Goal: Check status: Check status

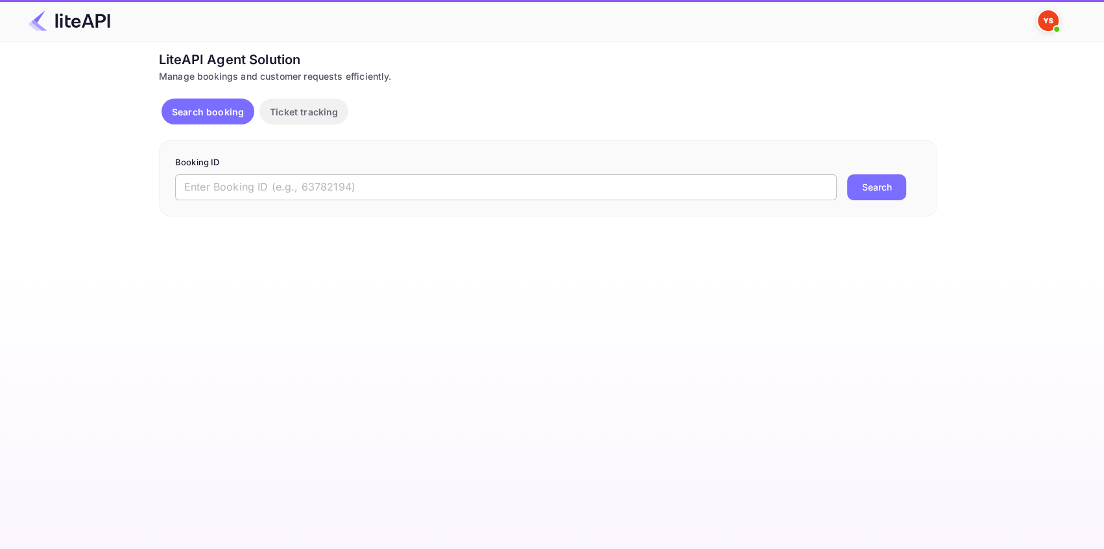
click at [553, 182] on input "text" at bounding box center [505, 187] width 661 height 26
paste input "8945441"
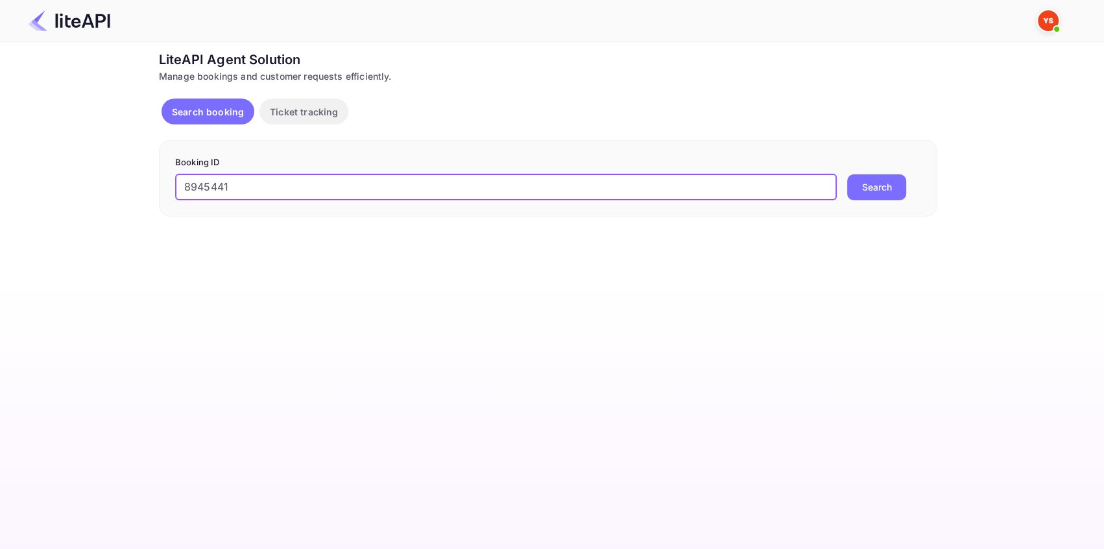
type input "8945441"
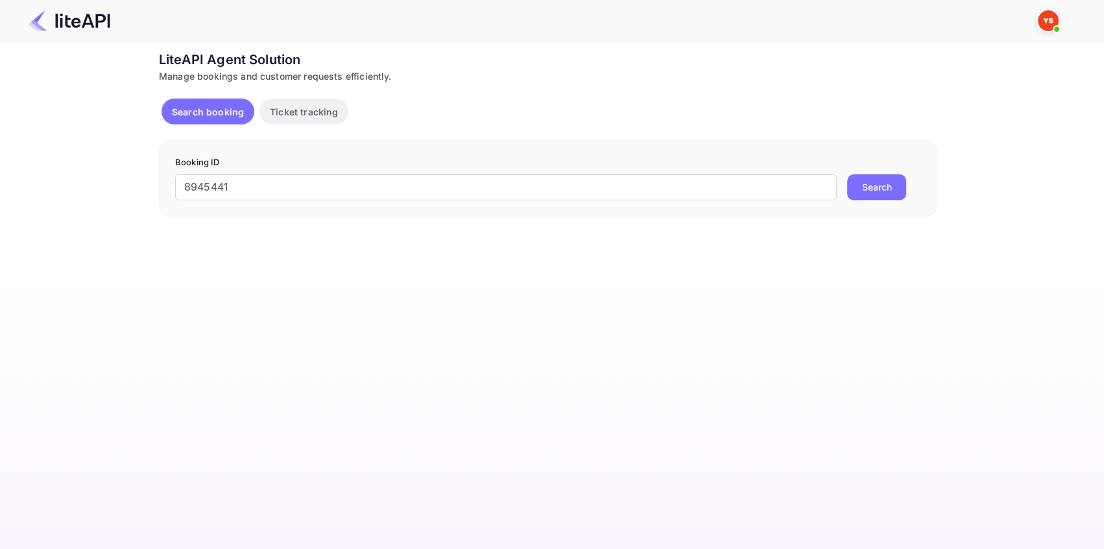
click at [866, 182] on button "Search" at bounding box center [876, 187] width 59 height 26
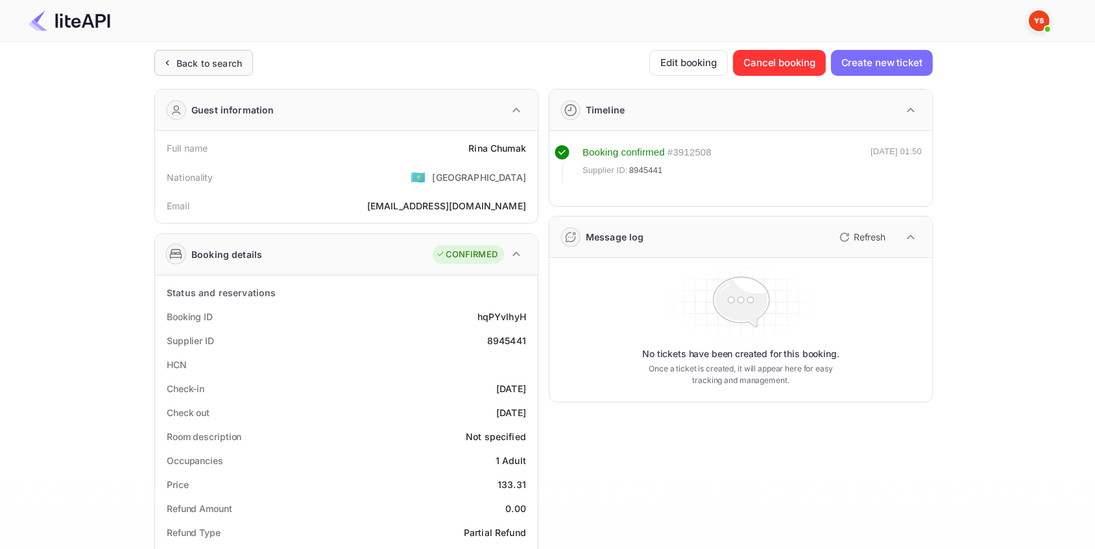
click at [225, 56] on div "Back to search" at bounding box center [208, 63] width 65 height 14
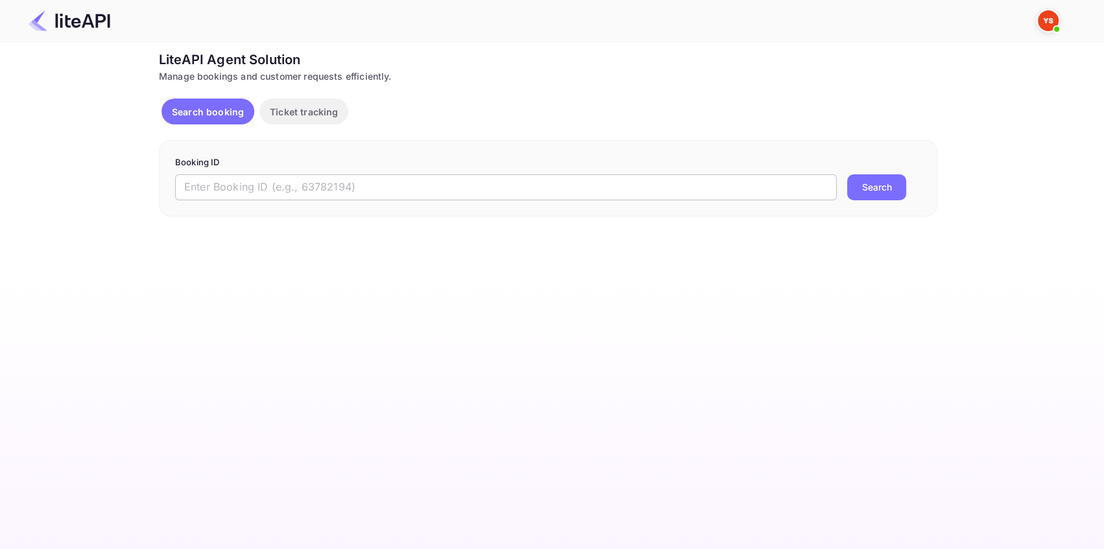
drag, startPoint x: 209, startPoint y: 184, endPoint x: 226, endPoint y: 182, distance: 17.0
click at [209, 184] on input "text" at bounding box center [505, 187] width 661 height 26
paste input "9057741"
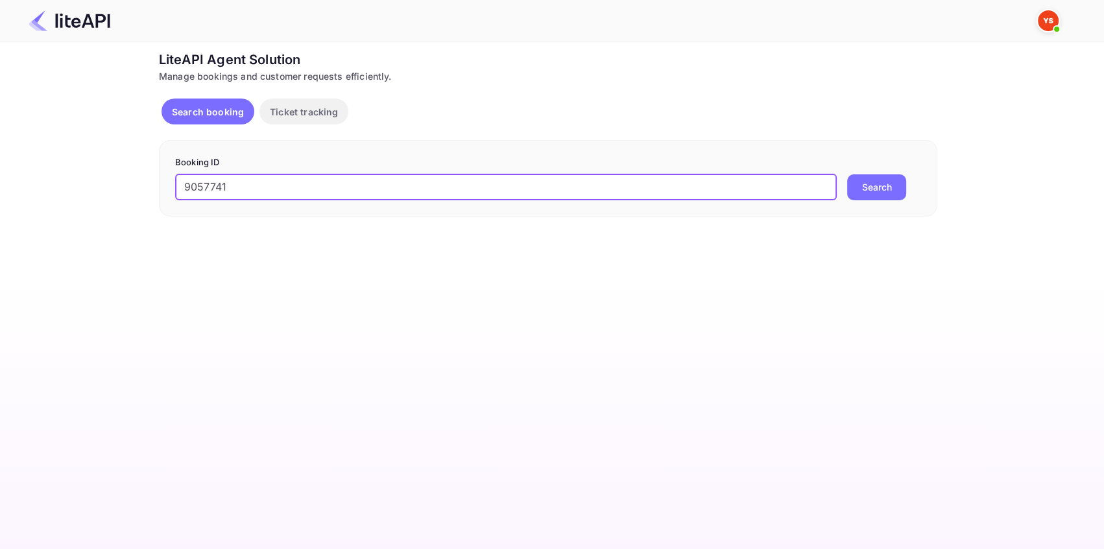
type input "9057741"
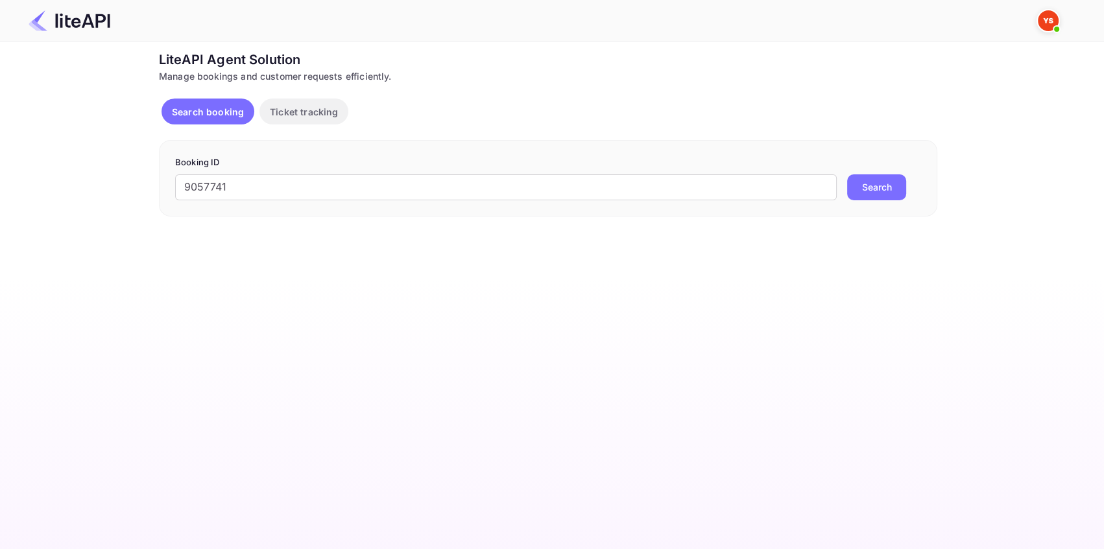
click at [875, 182] on button "Search" at bounding box center [876, 187] width 59 height 26
click at [307, 193] on input "text" at bounding box center [505, 187] width 661 height 26
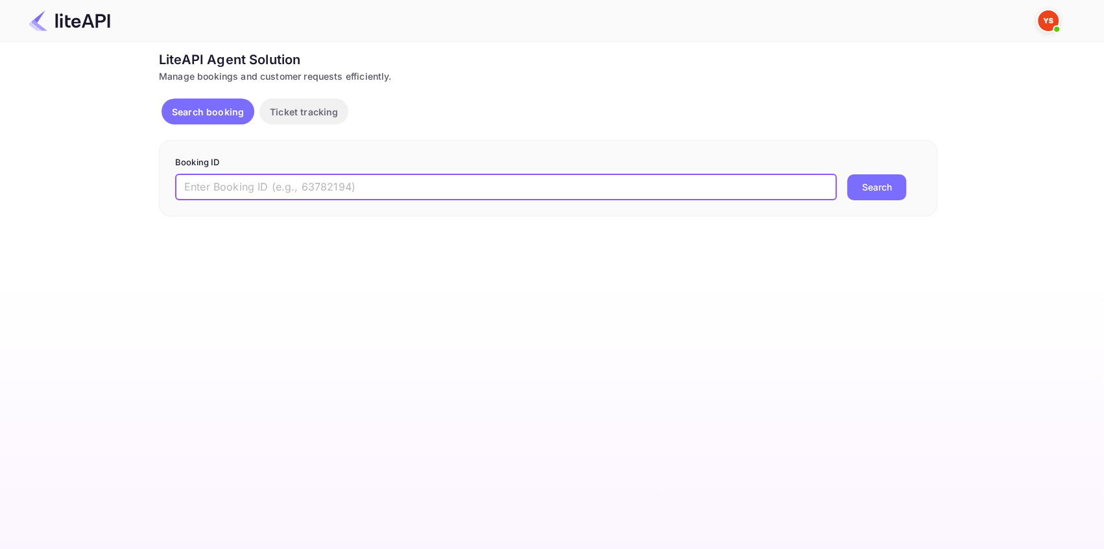
paste input "8802394"
type input "8802394"
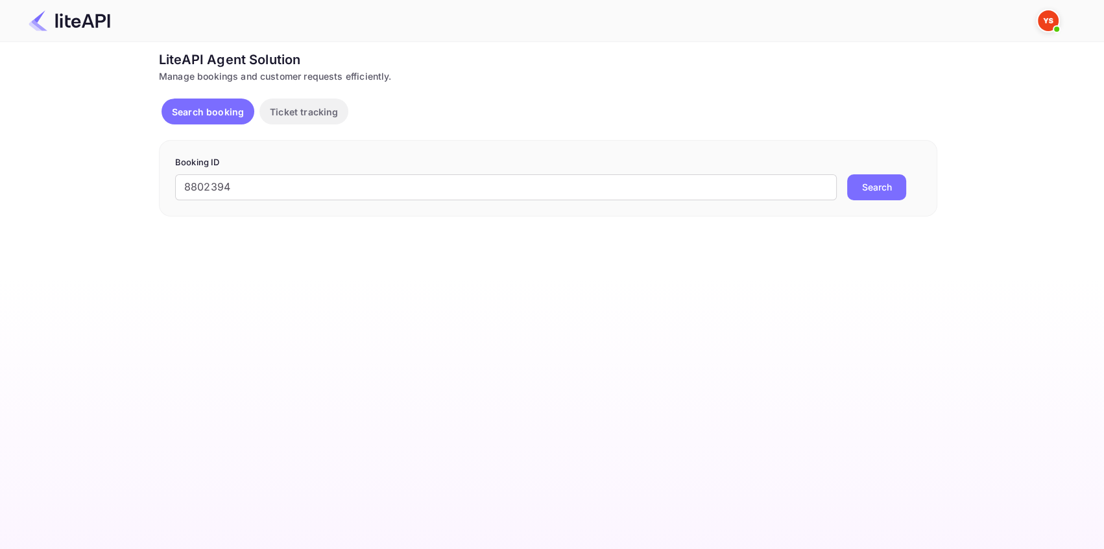
click at [864, 188] on button "Search" at bounding box center [876, 187] width 59 height 26
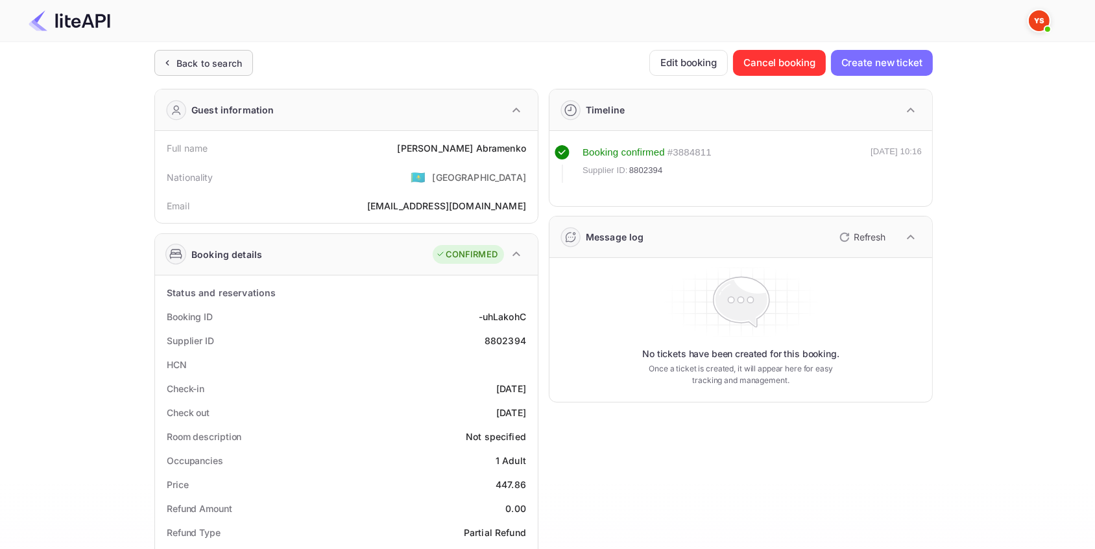
click at [246, 59] on div "Back to search" at bounding box center [203, 63] width 99 height 26
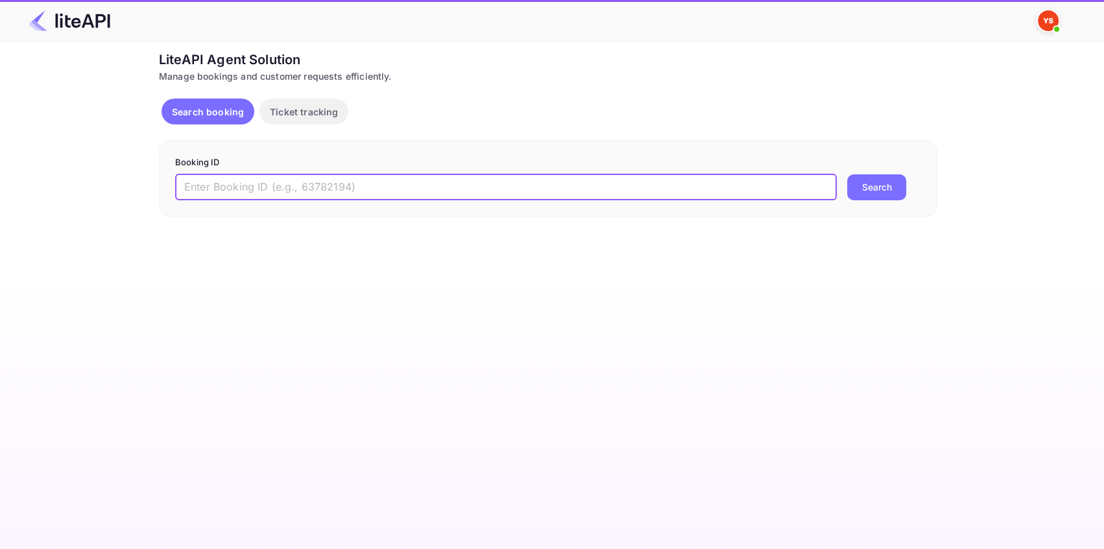
click at [271, 184] on input "text" at bounding box center [505, 187] width 661 height 26
paste input "8436817"
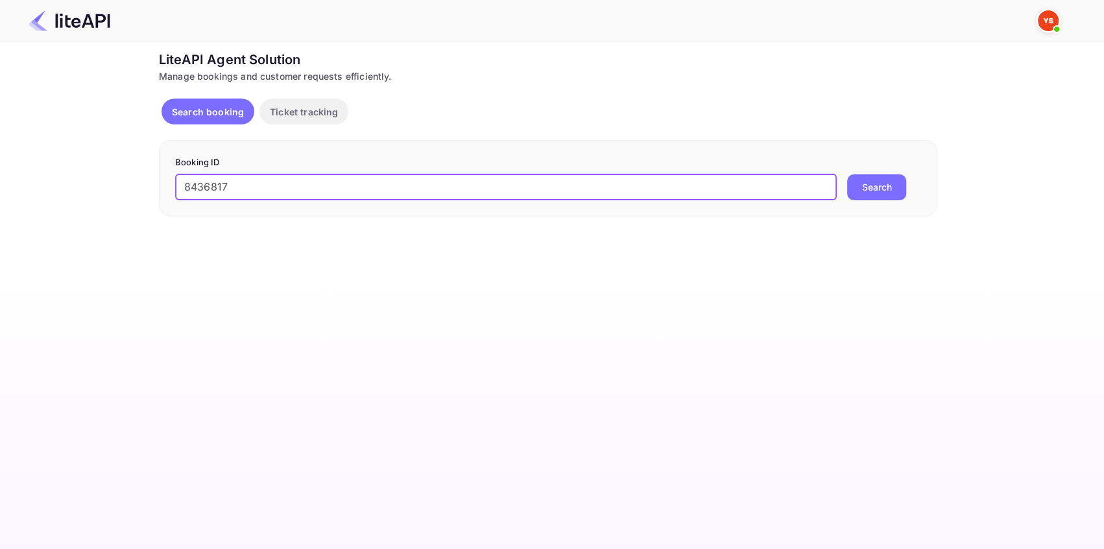
type input "8436817"
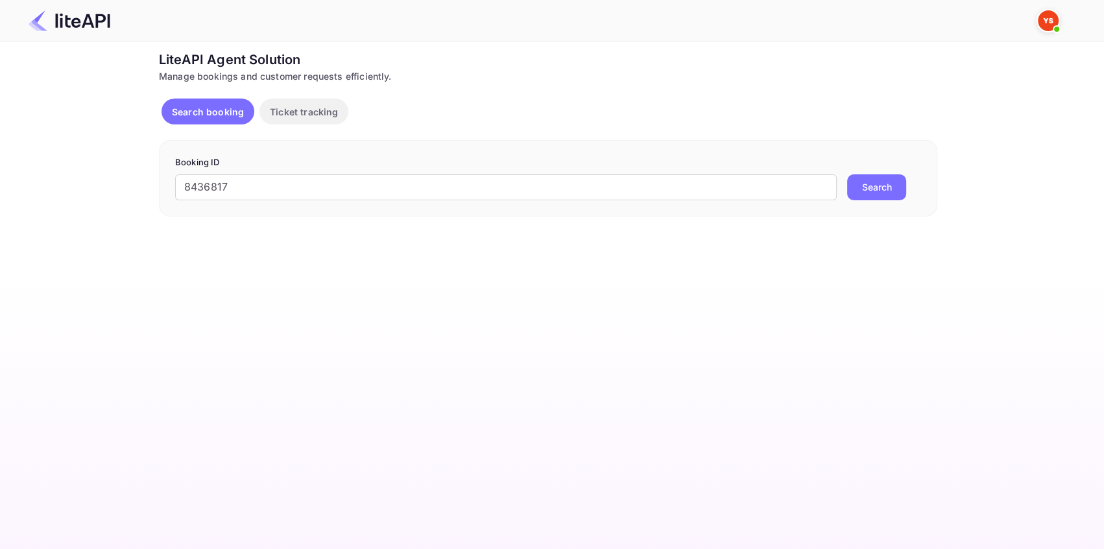
click at [888, 185] on button "Search" at bounding box center [876, 187] width 59 height 26
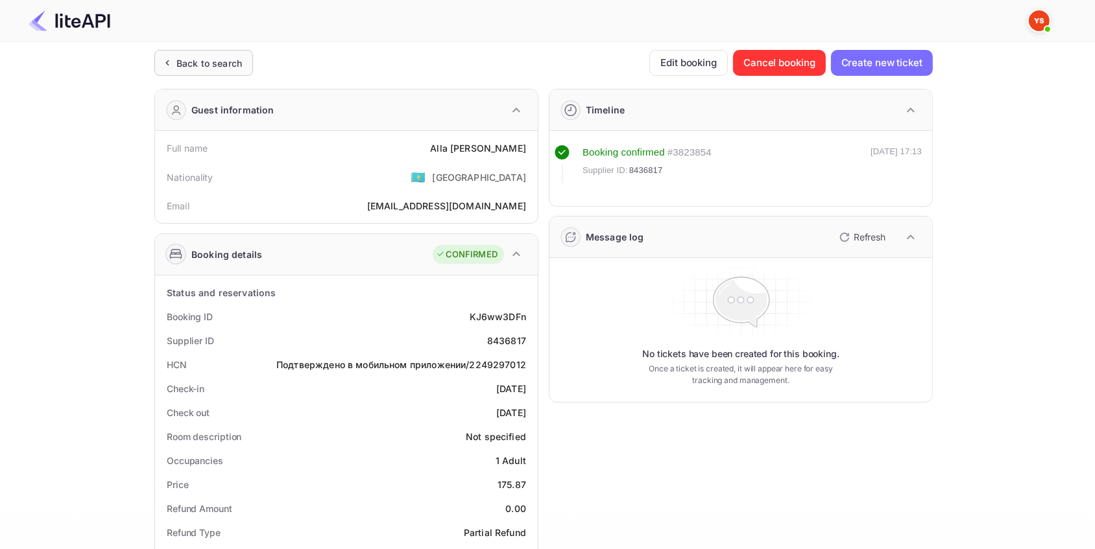
click at [188, 57] on div "Back to search" at bounding box center [208, 63] width 65 height 14
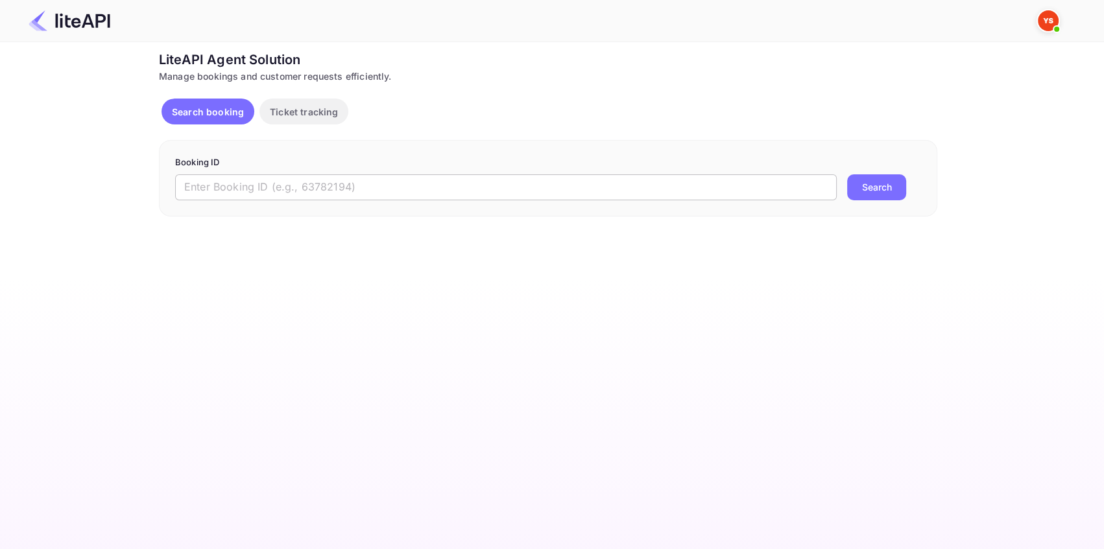
click at [204, 174] on input "text" at bounding box center [505, 187] width 661 height 26
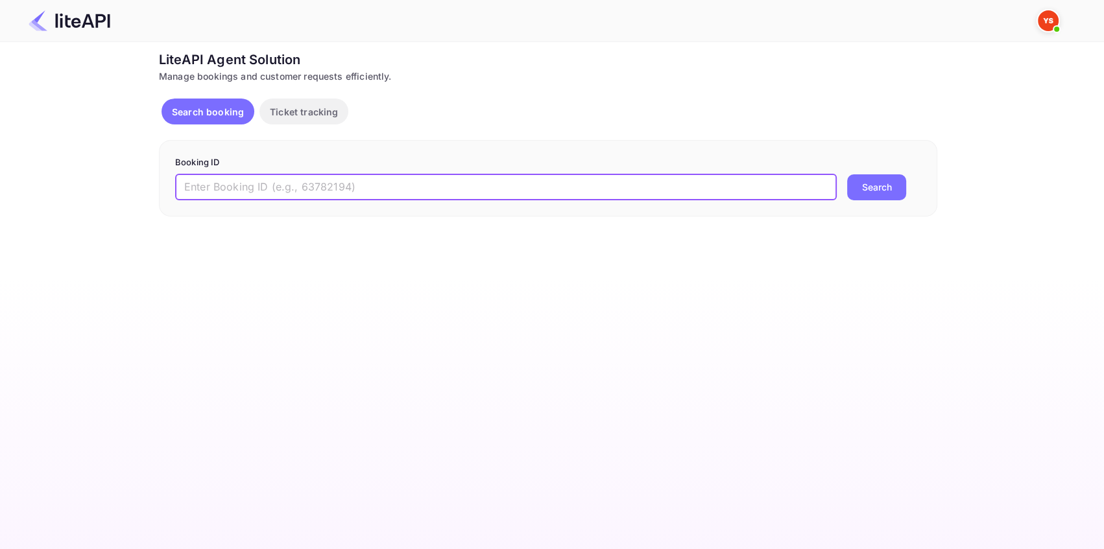
paste input "8993368"
type input "8993368"
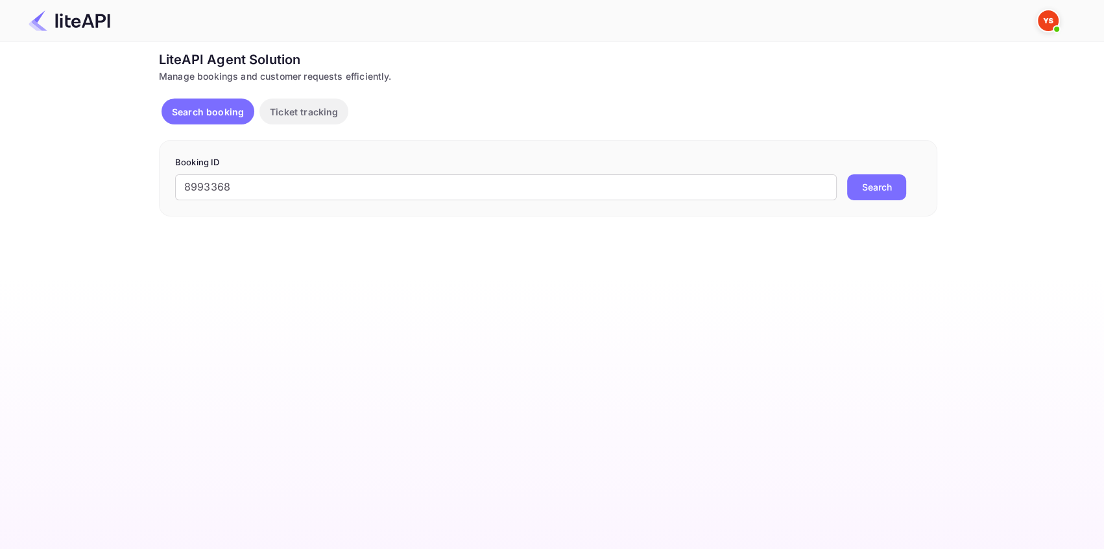
click at [864, 185] on button "Search" at bounding box center [876, 187] width 59 height 26
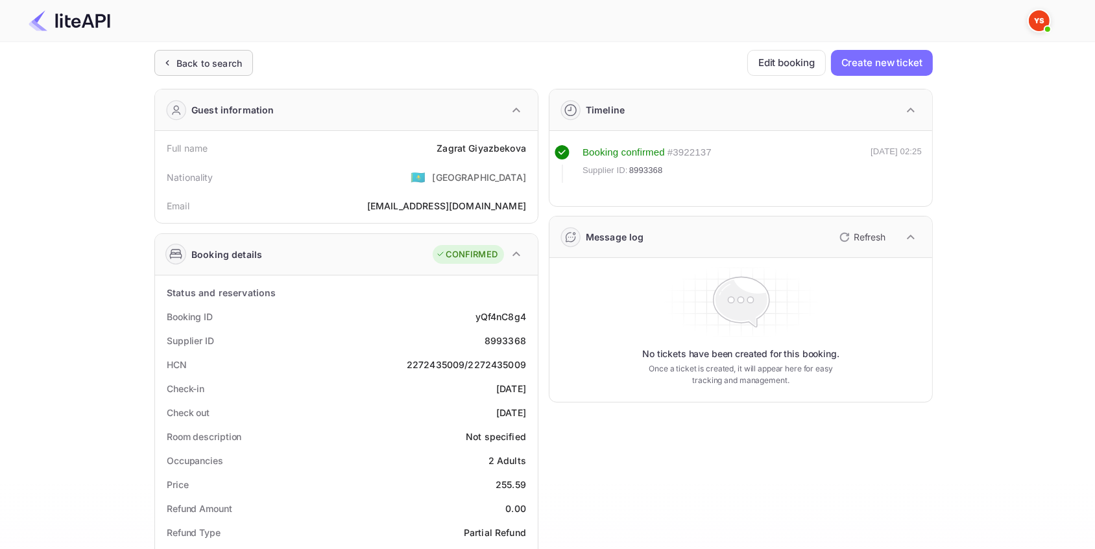
click at [233, 67] on div "Back to search" at bounding box center [208, 63] width 65 height 14
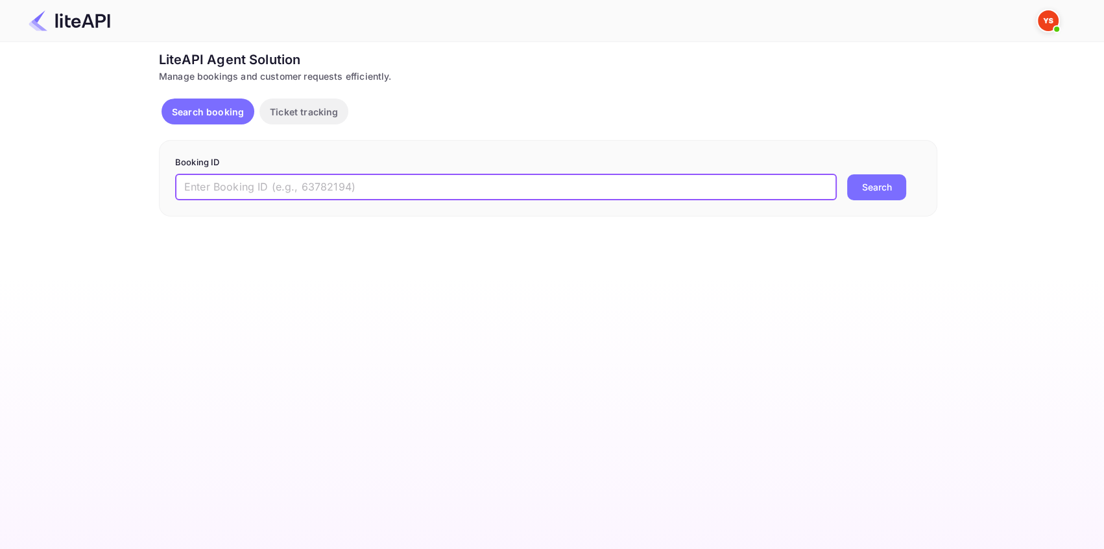
click at [228, 185] on input "text" at bounding box center [505, 187] width 661 height 26
paste input "8914427"
type input "8914427"
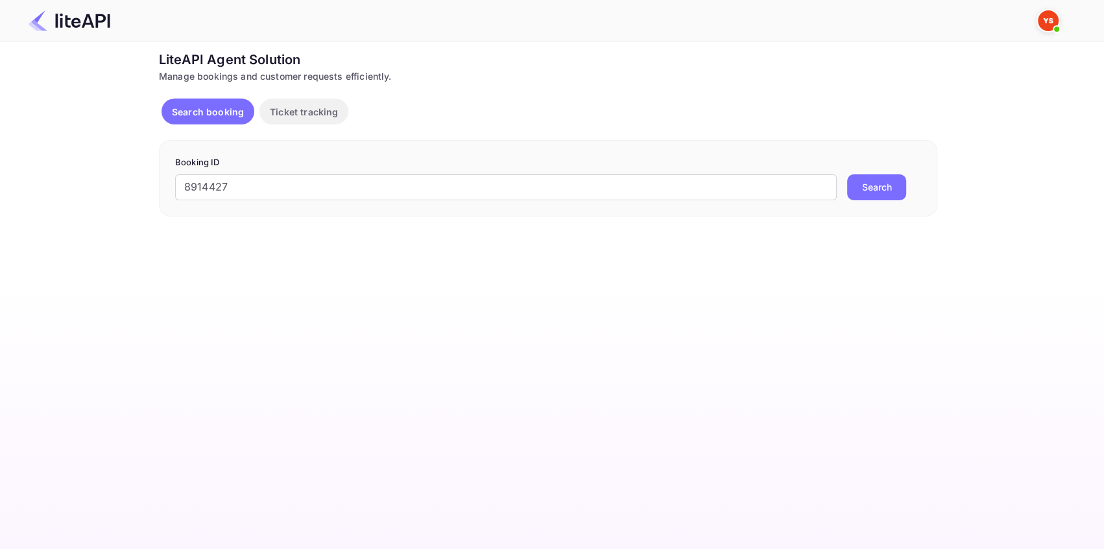
click at [879, 189] on button "Search" at bounding box center [876, 187] width 59 height 26
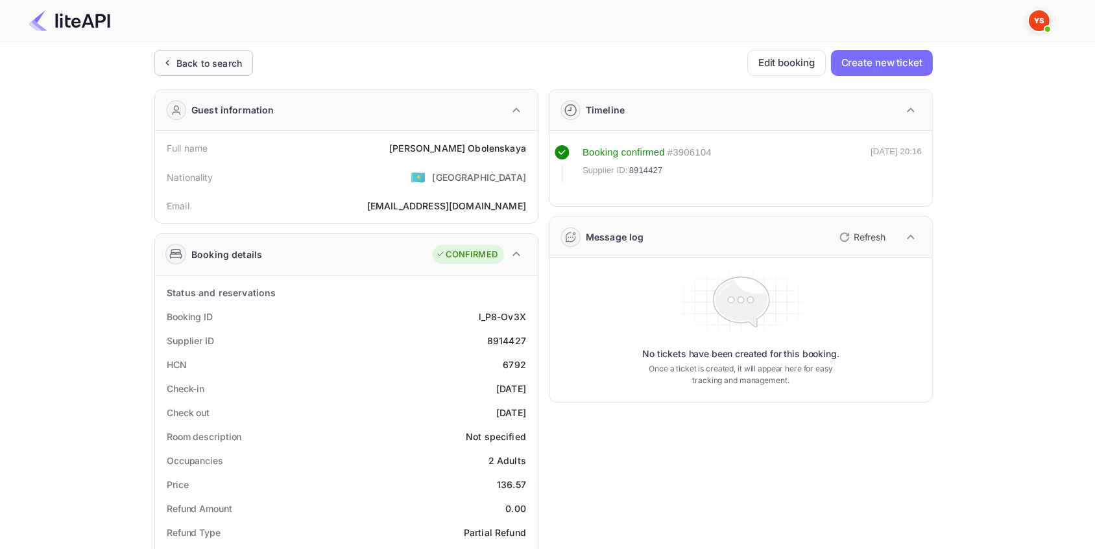
click at [217, 58] on div "Back to search" at bounding box center [208, 63] width 65 height 14
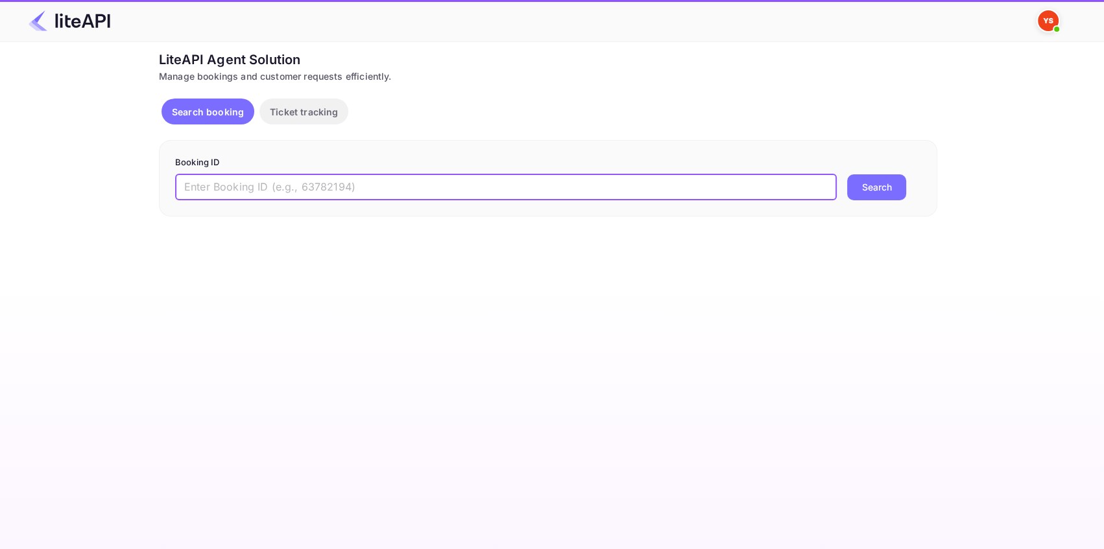
click at [498, 195] on input "text" at bounding box center [505, 187] width 661 height 26
paste input "8862903"
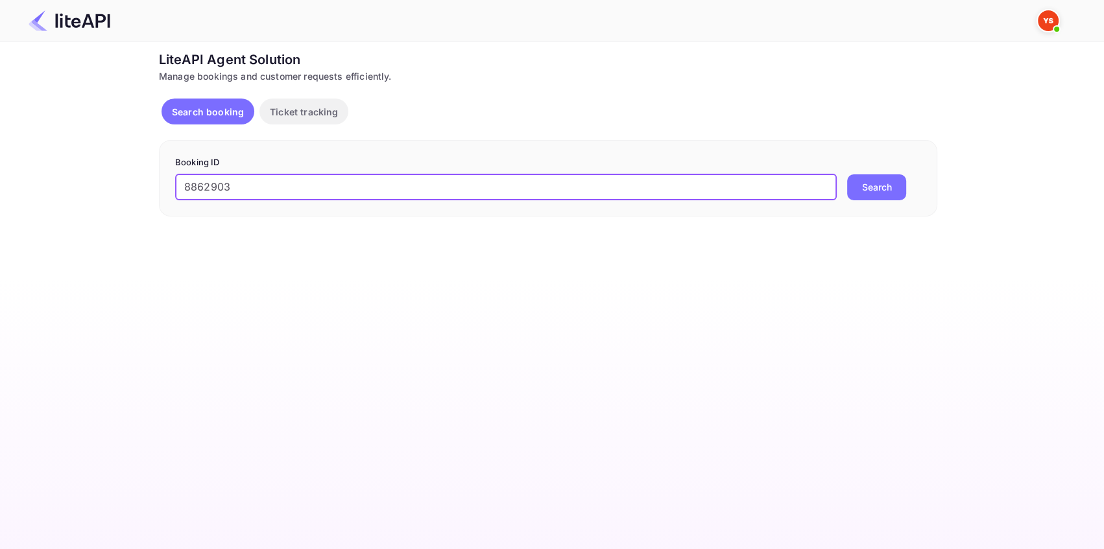
type input "8862903"
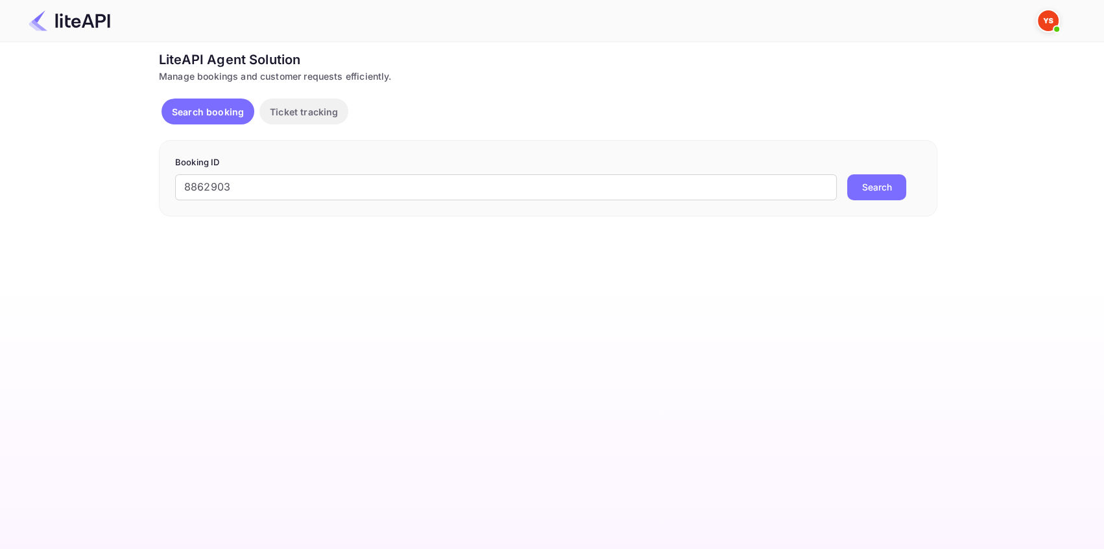
click at [889, 176] on button "Search" at bounding box center [876, 187] width 59 height 26
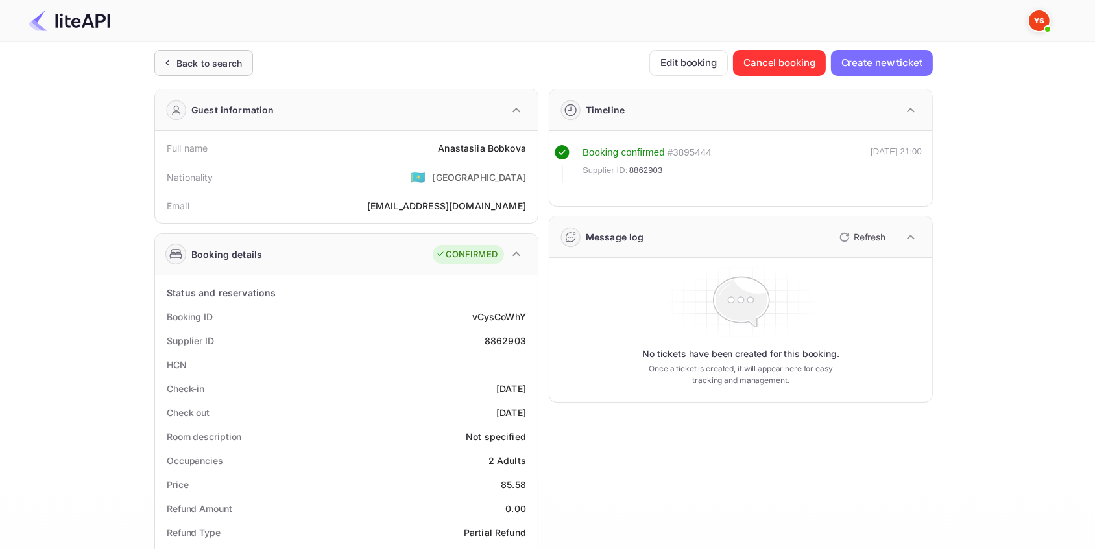
click at [215, 63] on div "Back to search" at bounding box center [208, 63] width 65 height 14
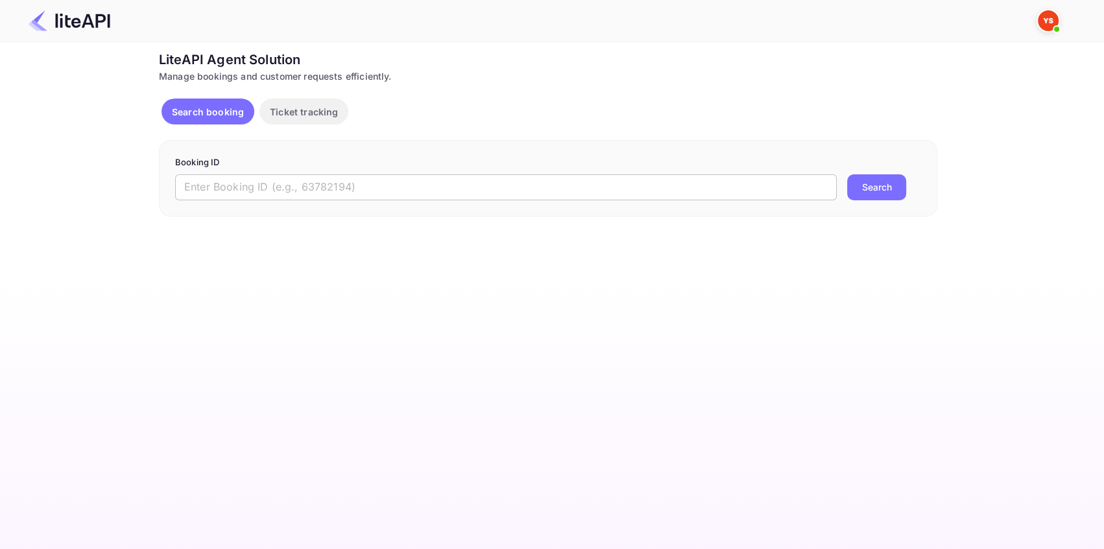
click at [446, 176] on input "text" at bounding box center [505, 187] width 661 height 26
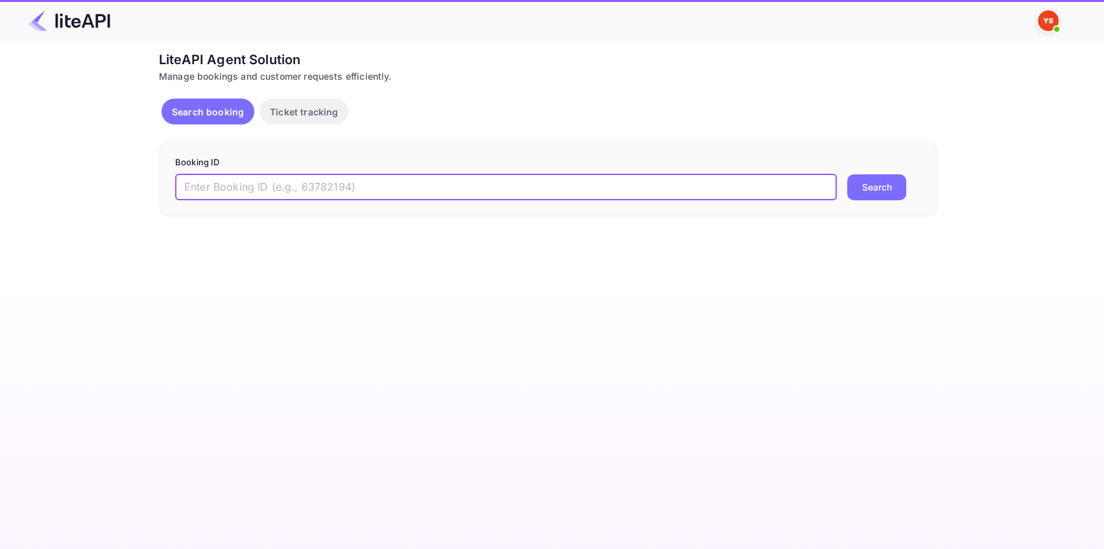
paste input "8945441"
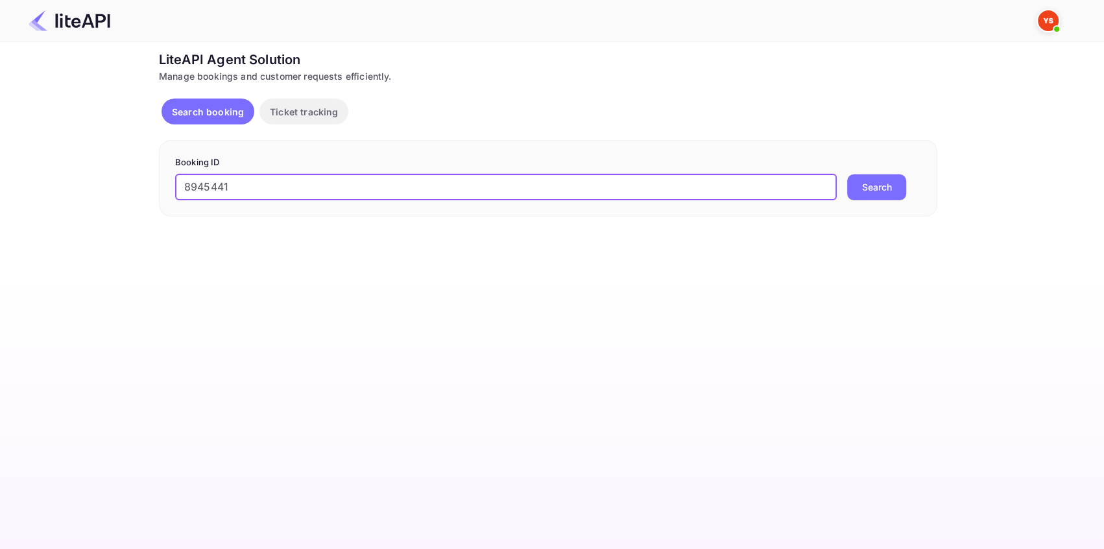
type input "8945441"
click at [872, 188] on button "Search" at bounding box center [876, 187] width 59 height 26
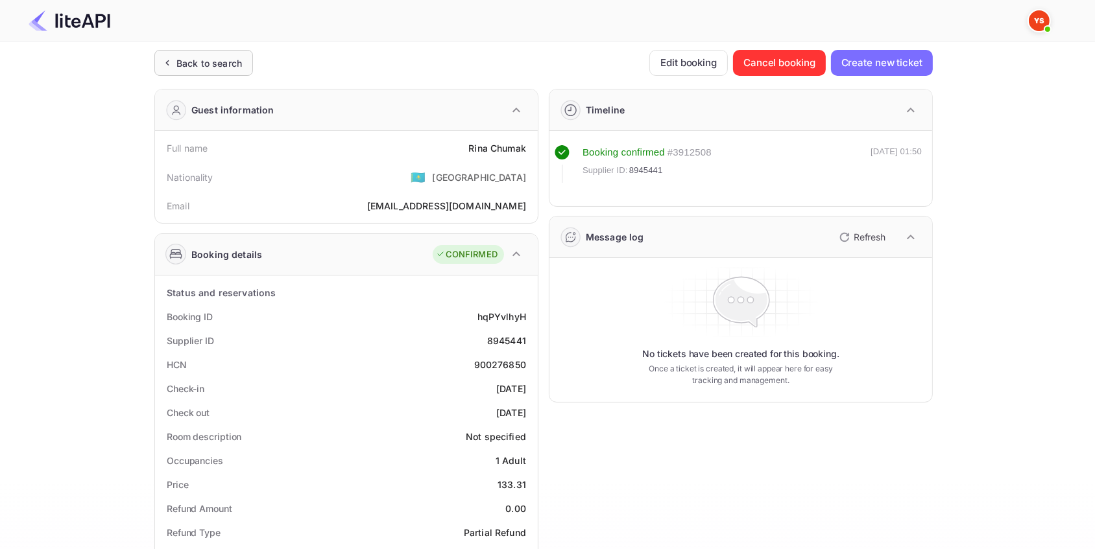
click at [223, 65] on div "Back to search" at bounding box center [208, 63] width 65 height 14
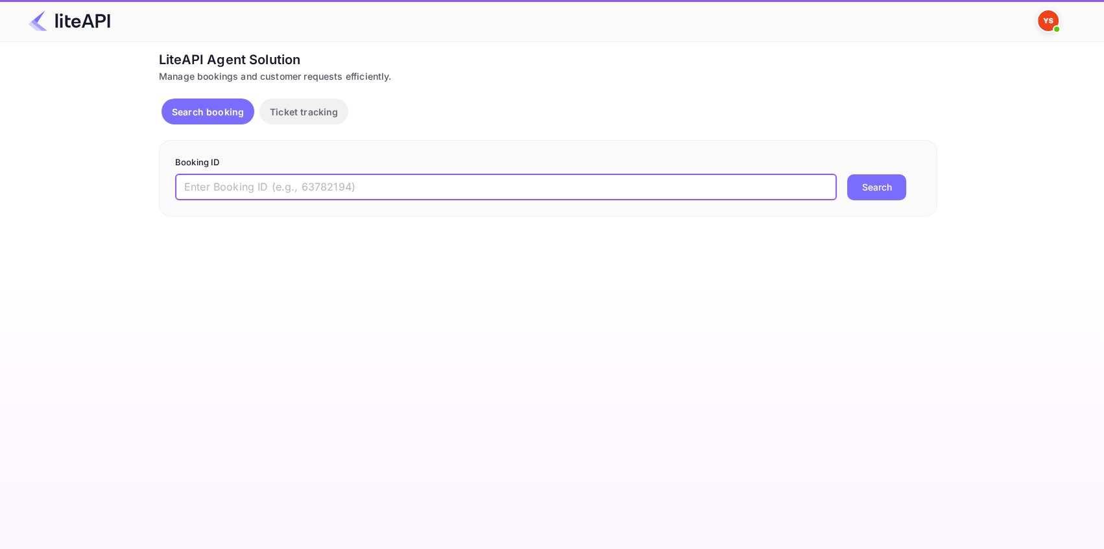
click at [372, 179] on input "text" at bounding box center [505, 187] width 661 height 26
paste input "8840068"
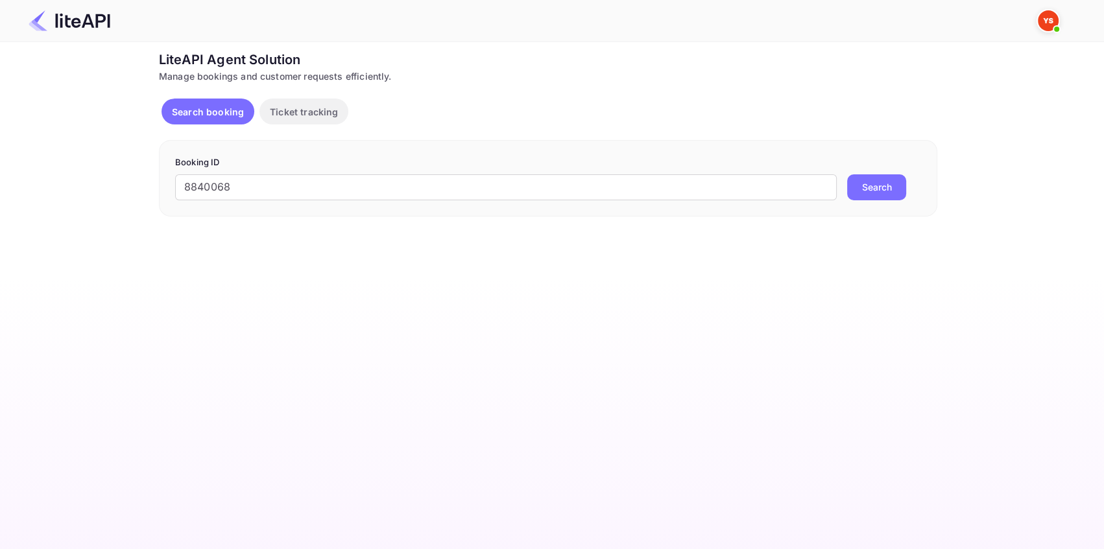
click at [866, 173] on form "Booking ID 8840068 ​ Search" at bounding box center [548, 178] width 746 height 44
drag, startPoint x: 239, startPoint y: 186, endPoint x: 113, endPoint y: 186, distance: 125.8
click at [113, 186] on div "Ticket Affiliate URL [URL][DOMAIN_NAME] Business partner name Nuitee Travel Cus…" at bounding box center [548, 133] width 1065 height 167
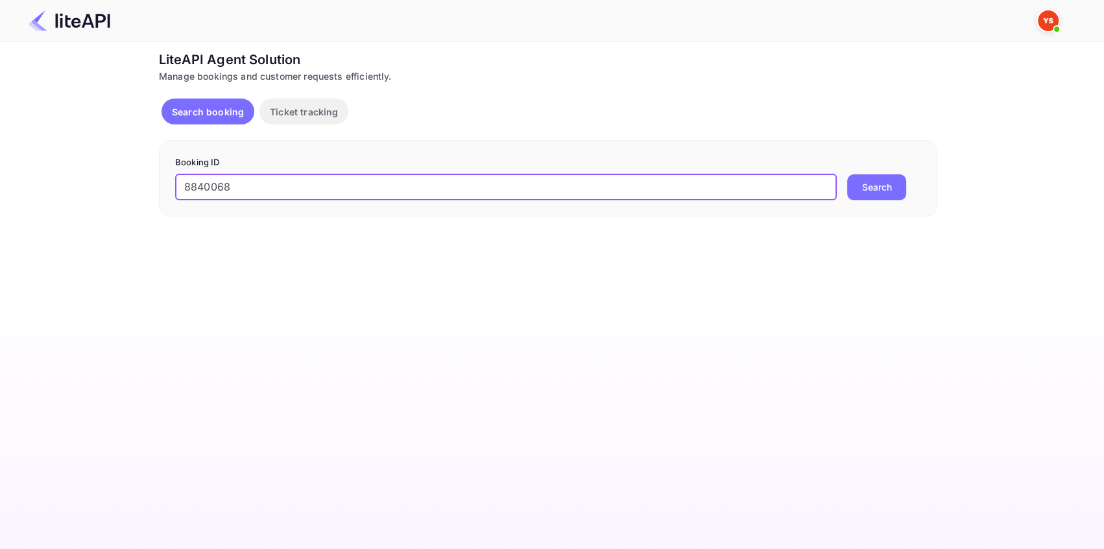
paste input "9043389"
type input "9043389"
click at [896, 187] on button "Search" at bounding box center [876, 187] width 59 height 26
